Goal: Information Seeking & Learning: Learn about a topic

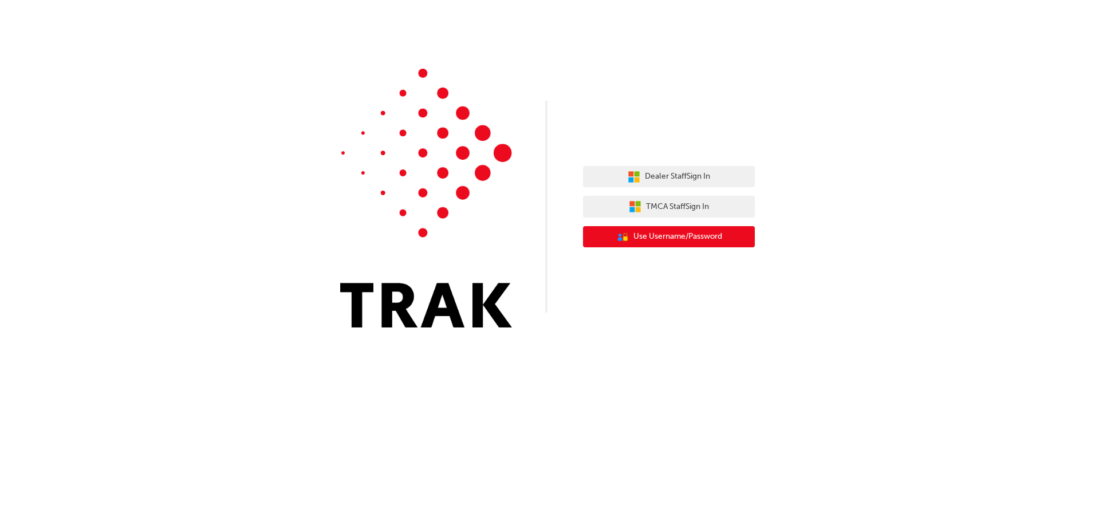
click at [677, 242] on span "Use Username/Password" at bounding box center [678, 236] width 89 height 13
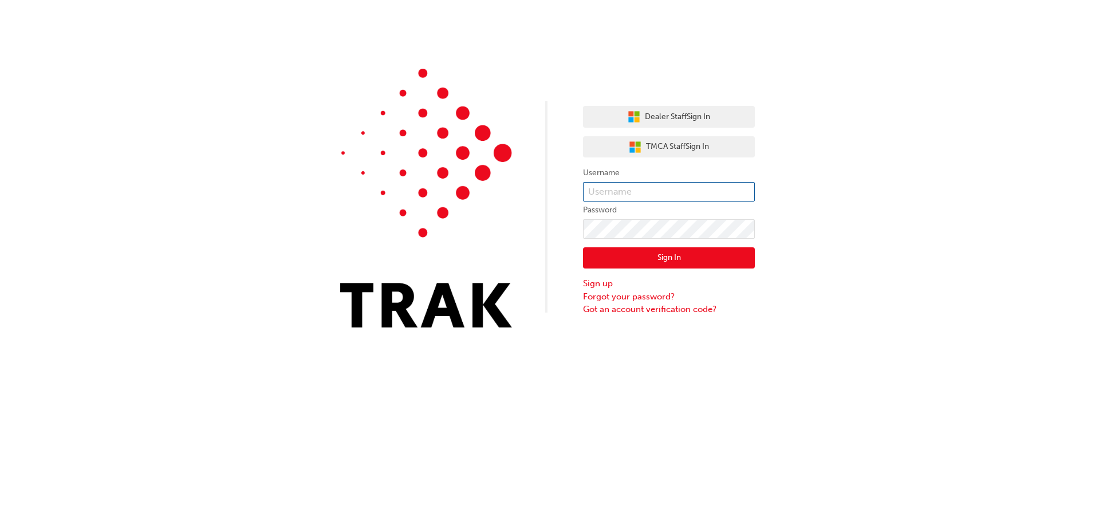
click at [662, 197] on input "text" at bounding box center [669, 191] width 172 height 19
paste input "[PERSON_NAME].[PERSON_NAME]"
type input "[PERSON_NAME].[PERSON_NAME]"
click at [672, 260] on button "Sign In" at bounding box center [669, 258] width 172 height 22
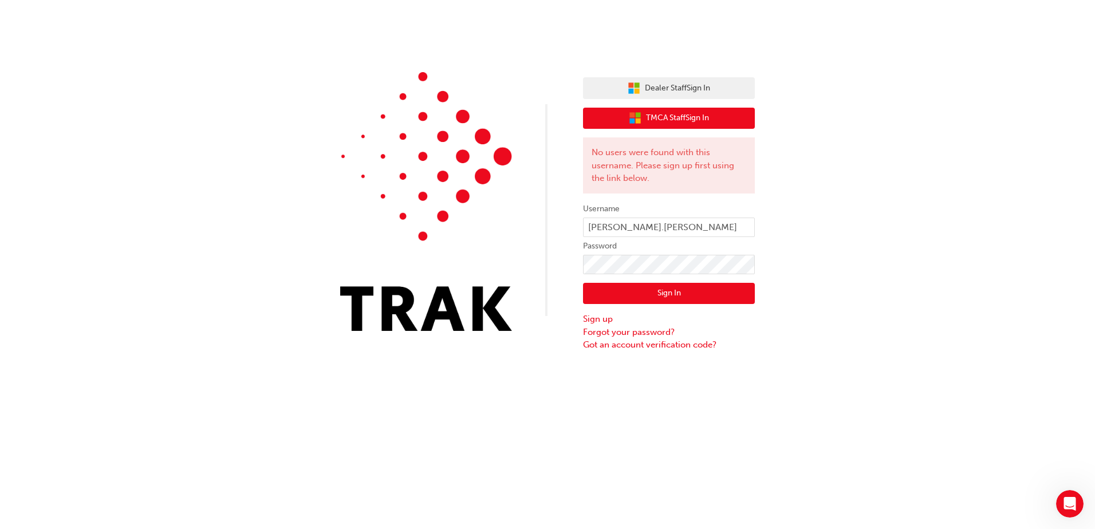
click at [661, 118] on span "TMCA Staff Sign In" at bounding box center [677, 118] width 63 height 13
click at [700, 114] on span "TMCA Staff Sign In" at bounding box center [677, 118] width 63 height 13
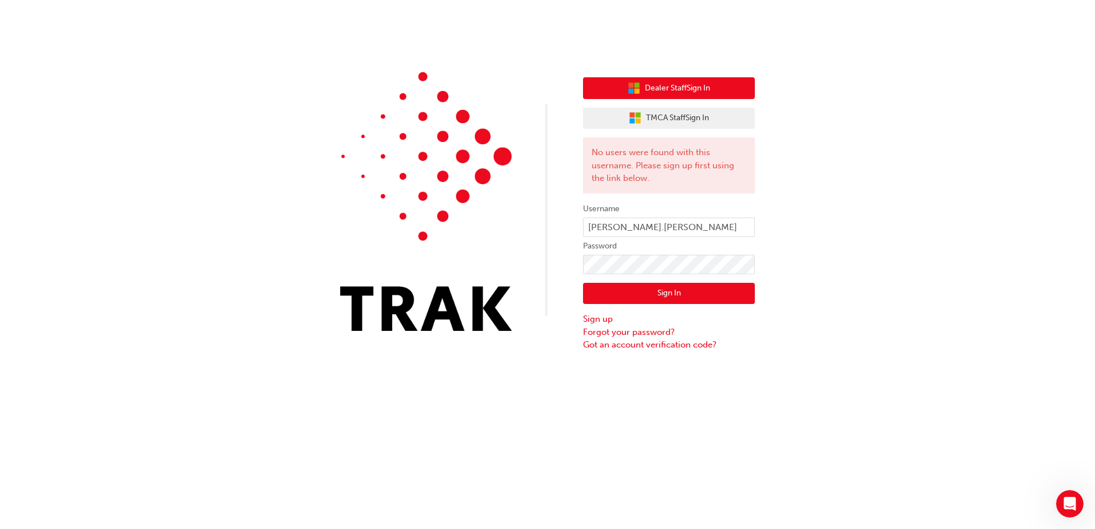
click at [687, 94] on span "Dealer Staff Sign In" at bounding box center [677, 88] width 65 height 13
click at [888, 298] on div "Dealer Staff Sign In TMCA Staff Sign In No users were found with this username.…" at bounding box center [547, 176] width 1095 height 352
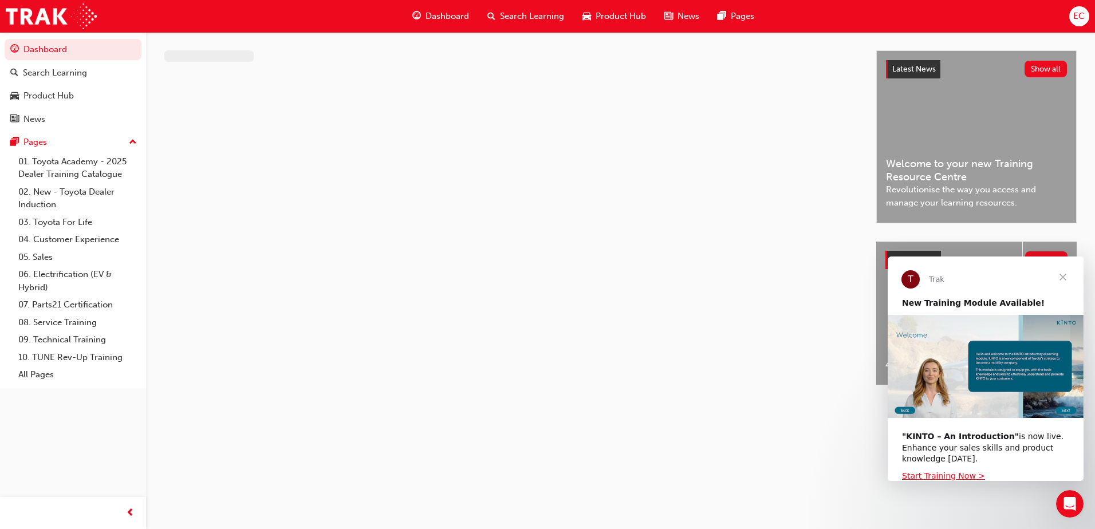
click at [1061, 280] on span "Close" at bounding box center [1063, 277] width 41 height 41
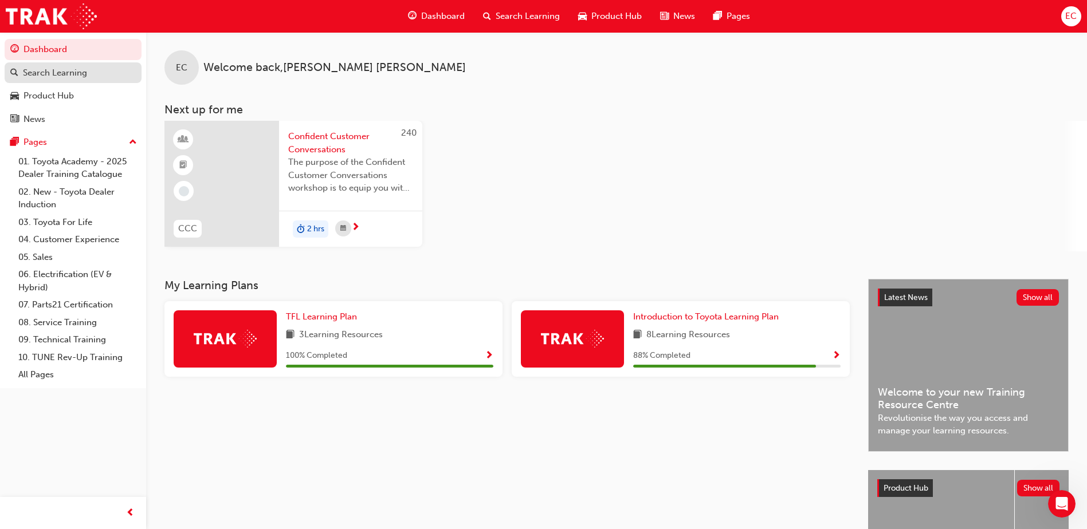
click at [14, 74] on span "search-icon" at bounding box center [14, 73] width 8 height 10
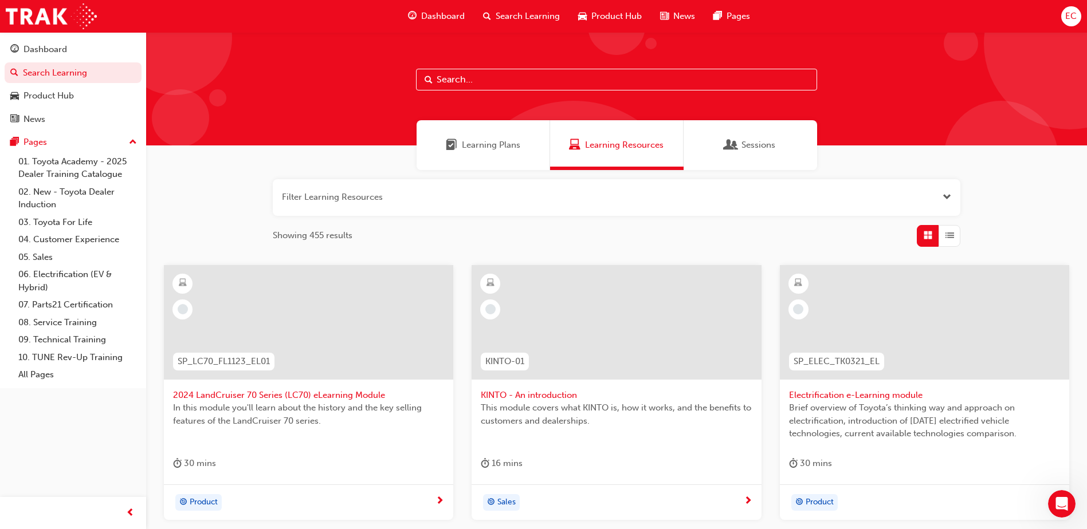
click at [496, 76] on input "text" at bounding box center [616, 80] width 401 height 22
paste input "Australian Consumer Law - Dealer Service Staff"
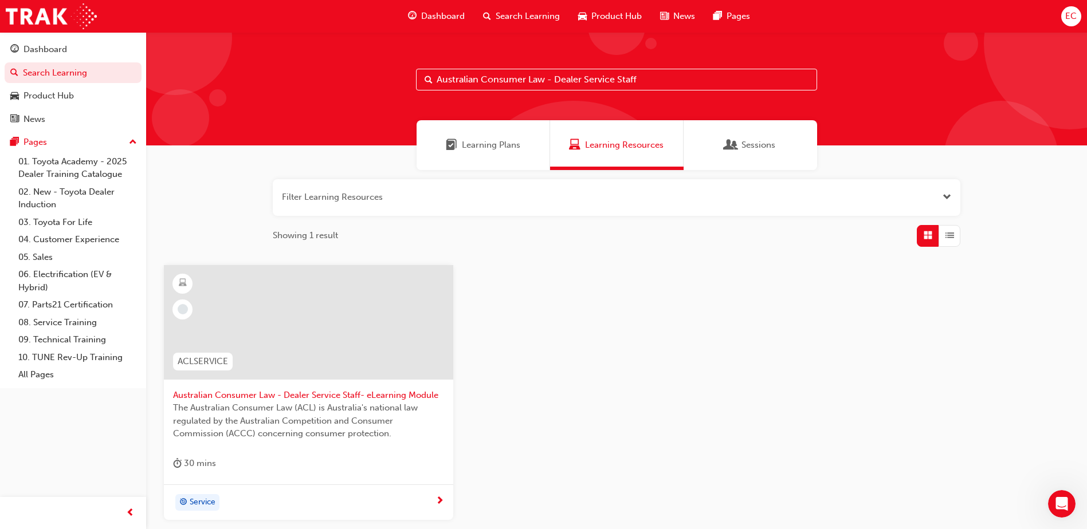
type input "Australian Consumer Law - Dealer Service Staff"
click at [278, 395] on span "Australian Consumer Law - Dealer Service Staff- eLearning Module" at bounding box center [308, 395] width 271 height 13
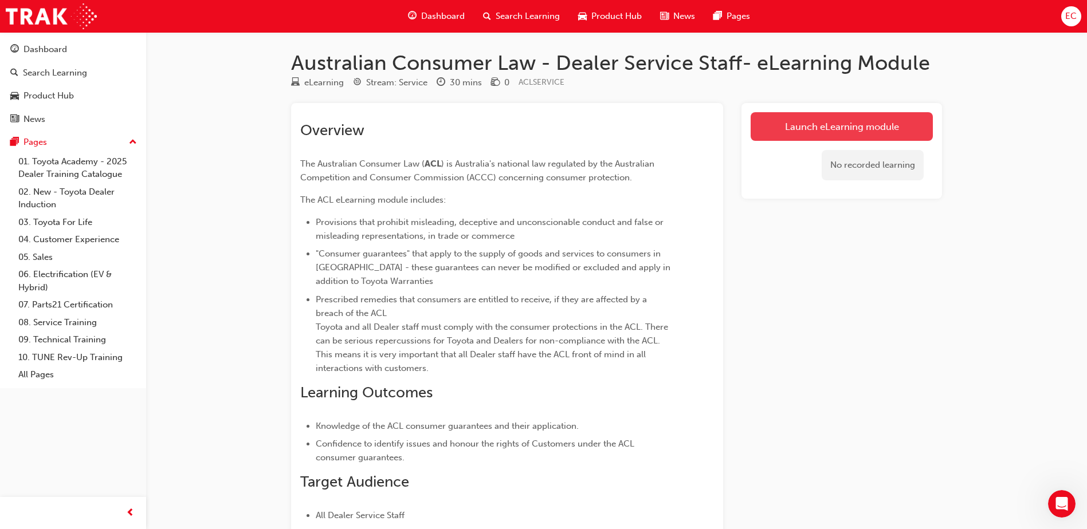
click at [868, 127] on link "Launch eLearning module" at bounding box center [841, 126] width 182 height 29
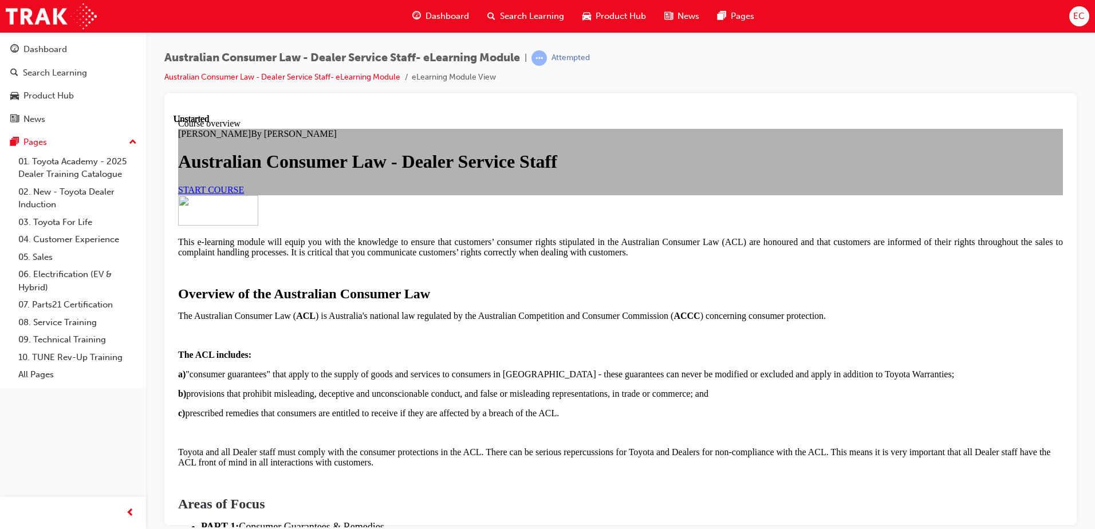
click at [244, 194] on link "START COURSE" at bounding box center [211, 189] width 66 height 10
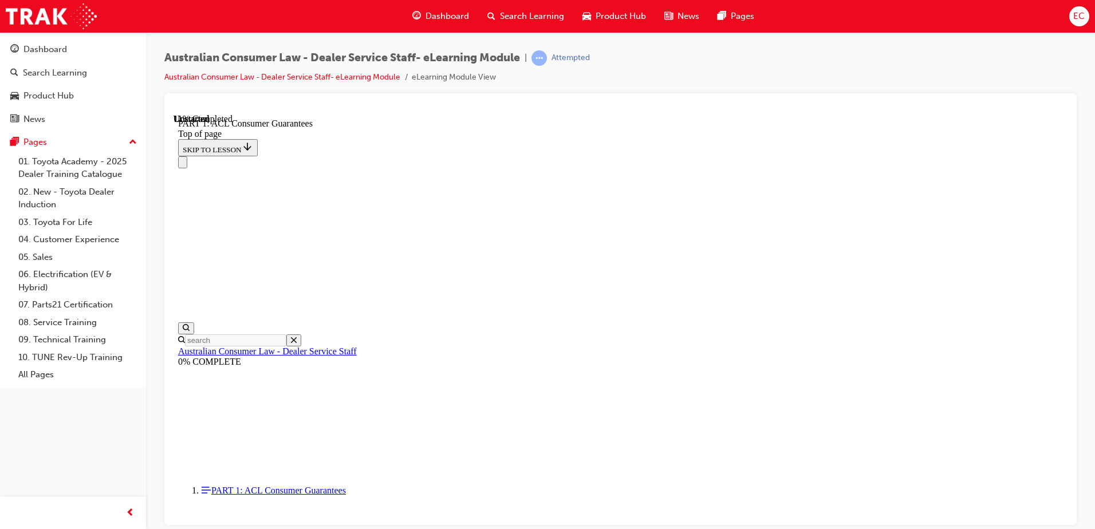
scroll to position [1869, 0]
click button "CONTINUE"
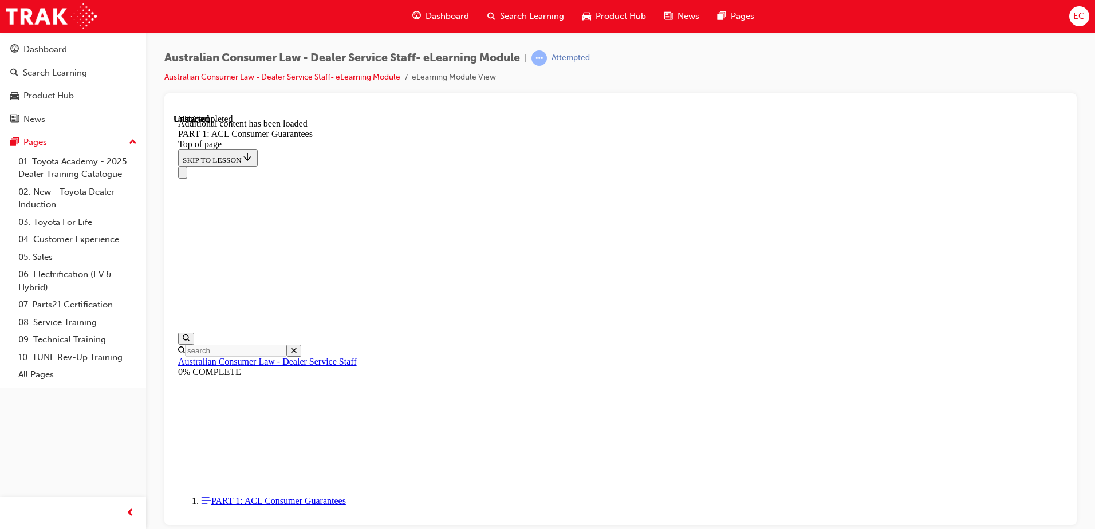
scroll to position [2188, 0]
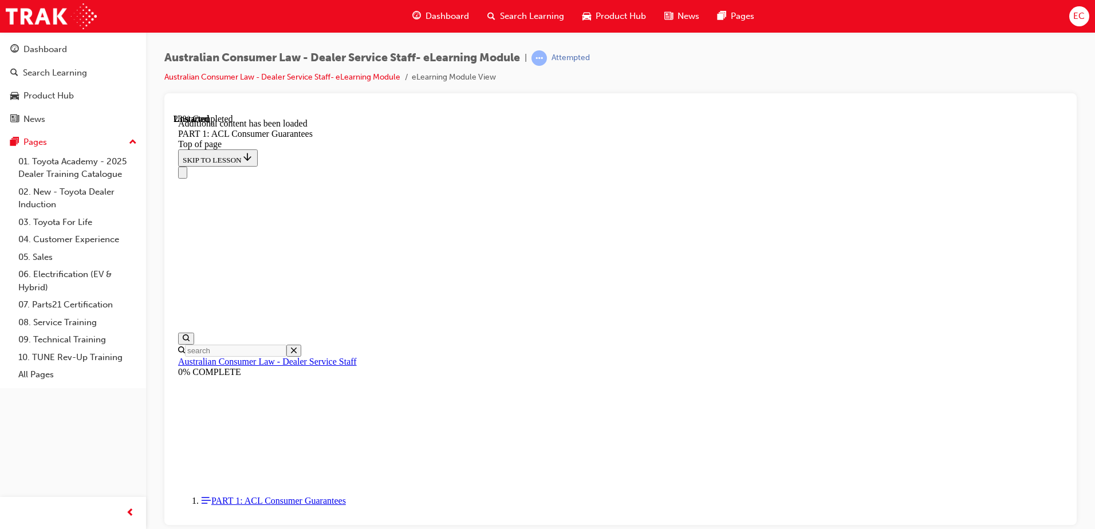
scroll to position [2899, 0]
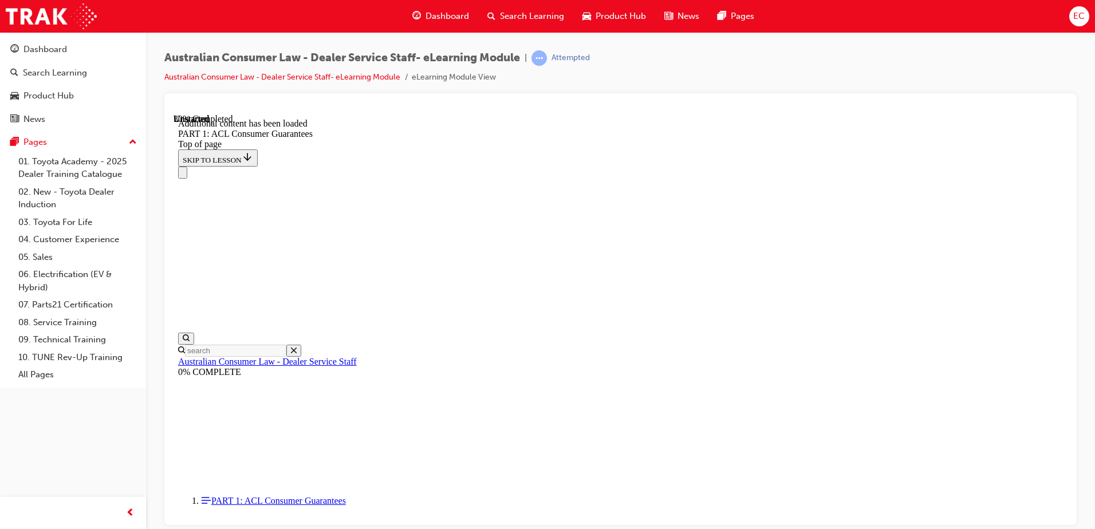
scroll to position [3151, 0]
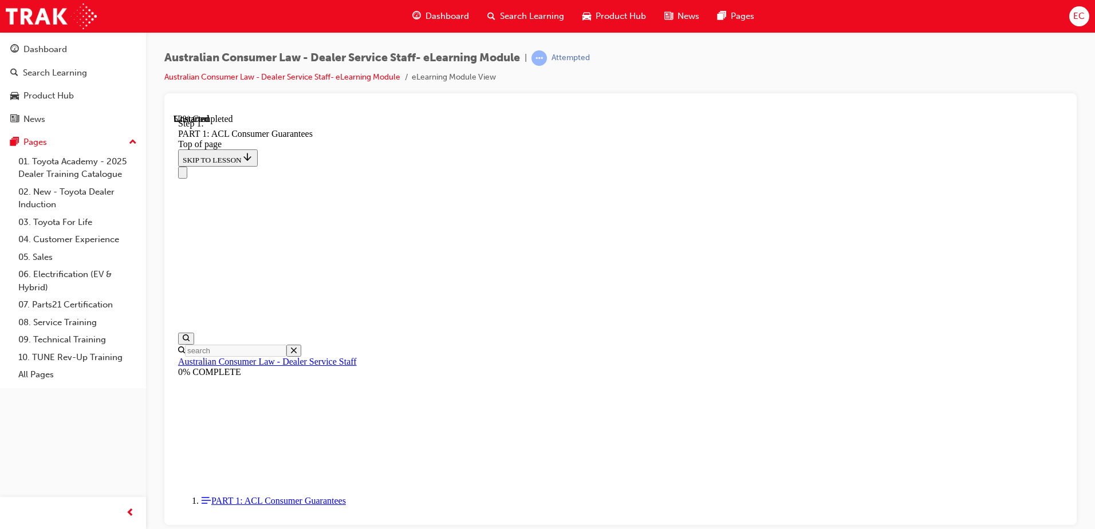
scroll to position [5130, 0]
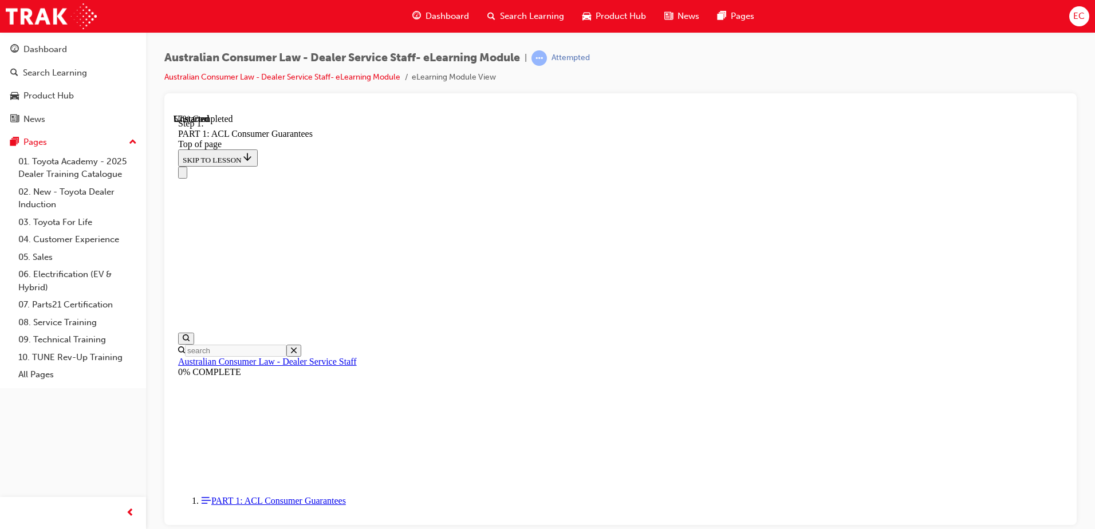
scroll to position [5620, 0]
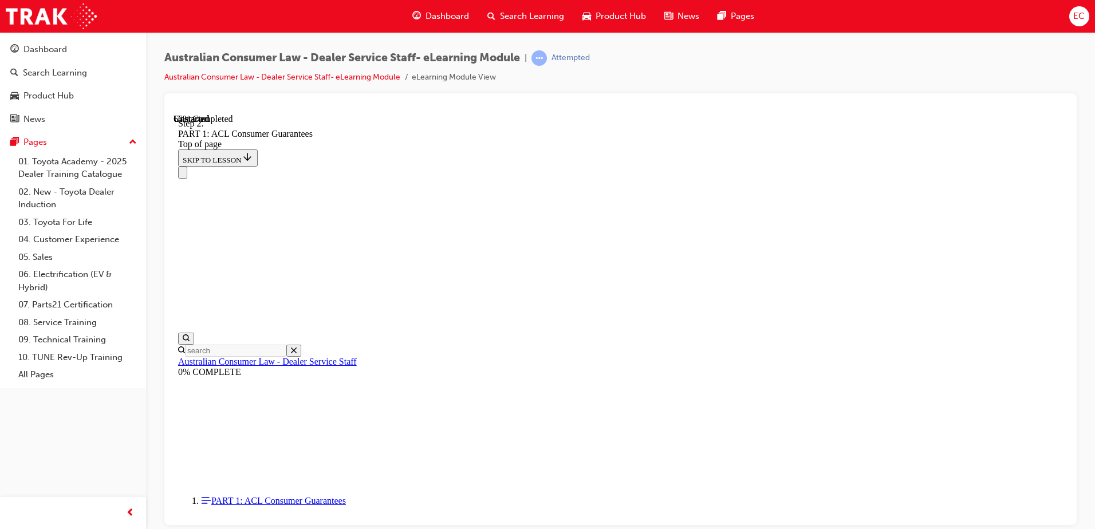
scroll to position [6888, 0]
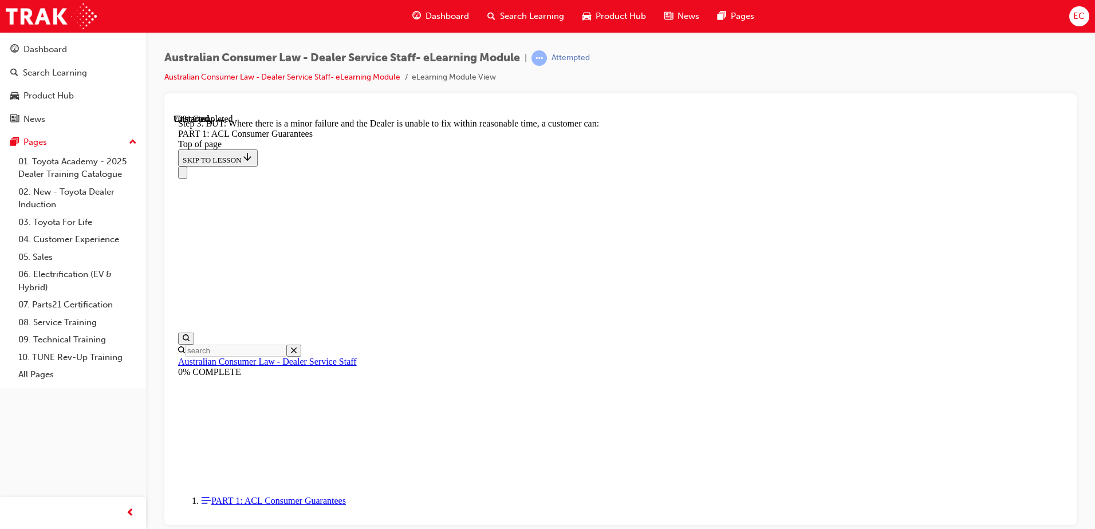
scroll to position [7797, 0]
